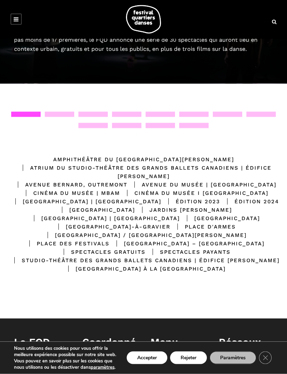
scroll to position [95, 0]
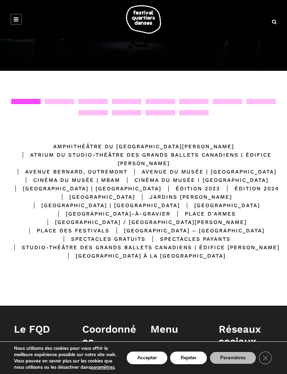
click at [143, 364] on button "Accepter" at bounding box center [147, 357] width 41 height 13
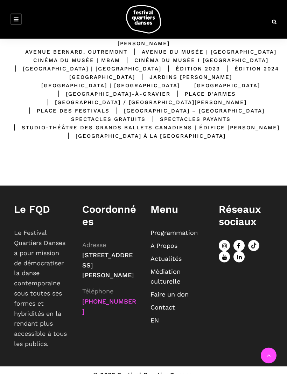
scroll to position [215, 0]
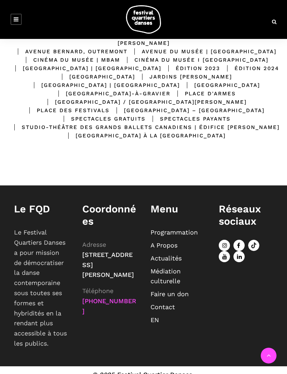
click at [184, 236] on link "Programmation" at bounding box center [174, 231] width 47 height 7
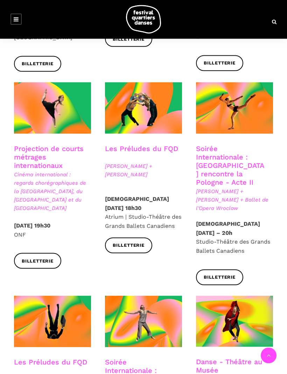
scroll to position [525, 0]
click at [34, 82] on span at bounding box center [52, 107] width 77 height 51
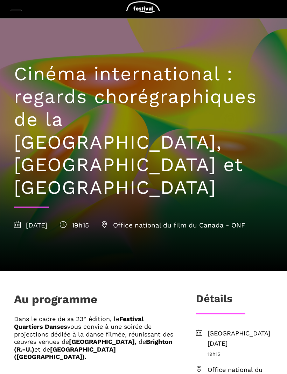
scroll to position [19, 0]
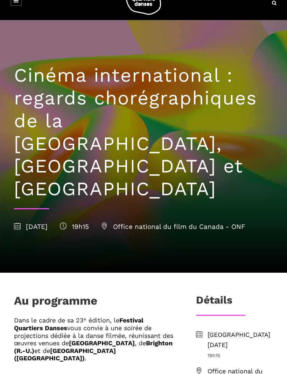
click at [25, 223] on span "8 septembre 2025" at bounding box center [31, 227] width 34 height 8
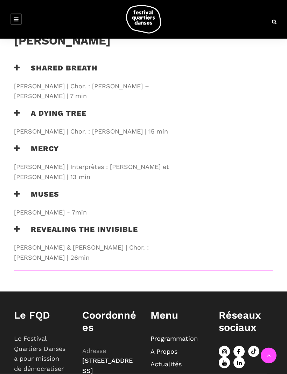
scroll to position [825, 0]
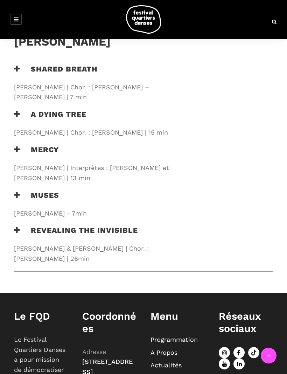
click at [174, 335] on link "Programmation" at bounding box center [174, 338] width 47 height 7
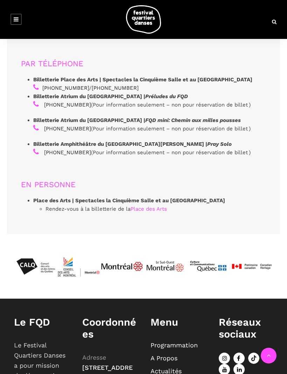
scroll to position [2153, 0]
